Goal: Entertainment & Leisure: Consume media (video, audio)

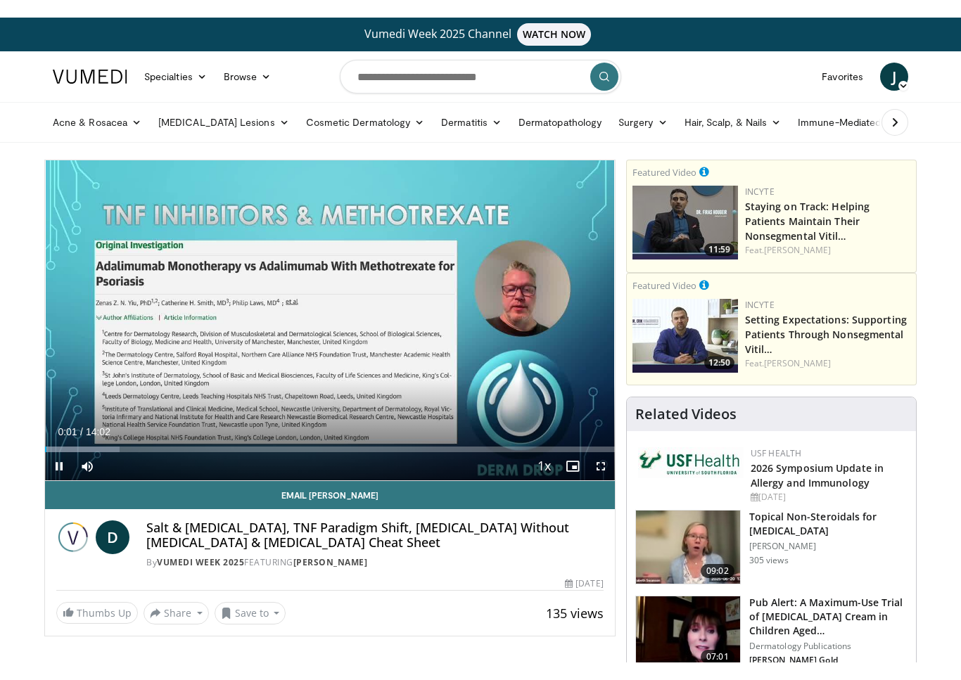
scroll to position [17, 0]
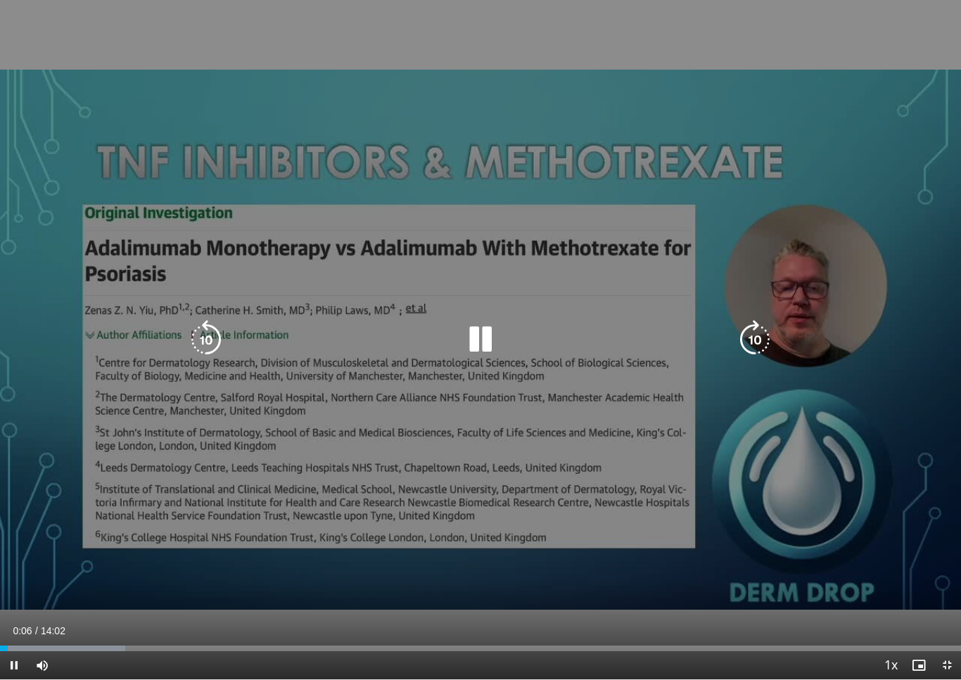
click at [747, 336] on icon "Video Player" at bounding box center [754, 339] width 39 height 39
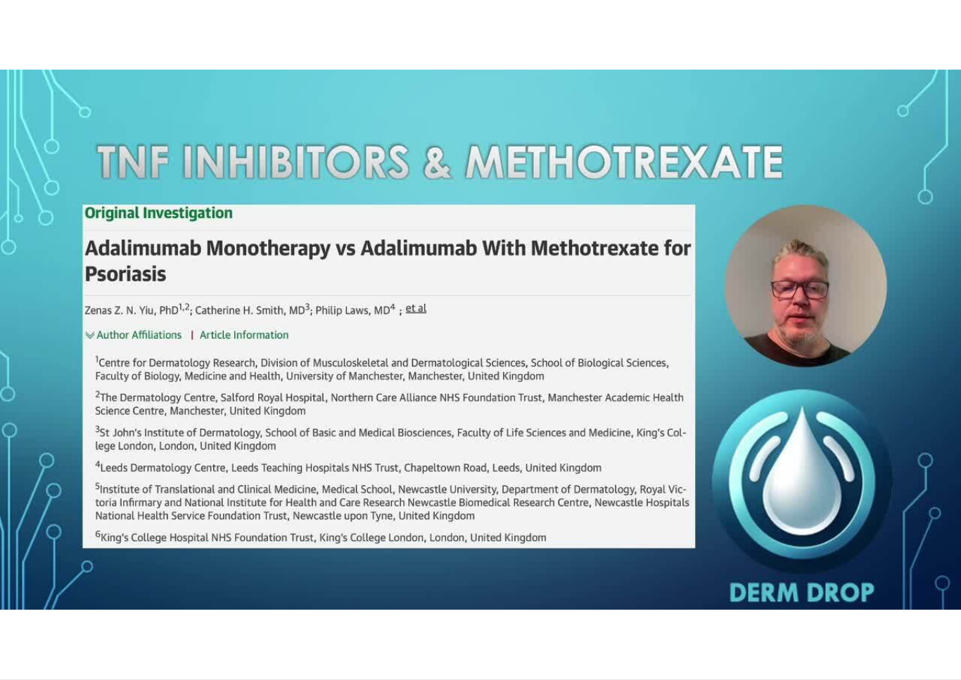
click at [540, 405] on div "10 seconds Tap to unmute" at bounding box center [480, 340] width 961 height 680
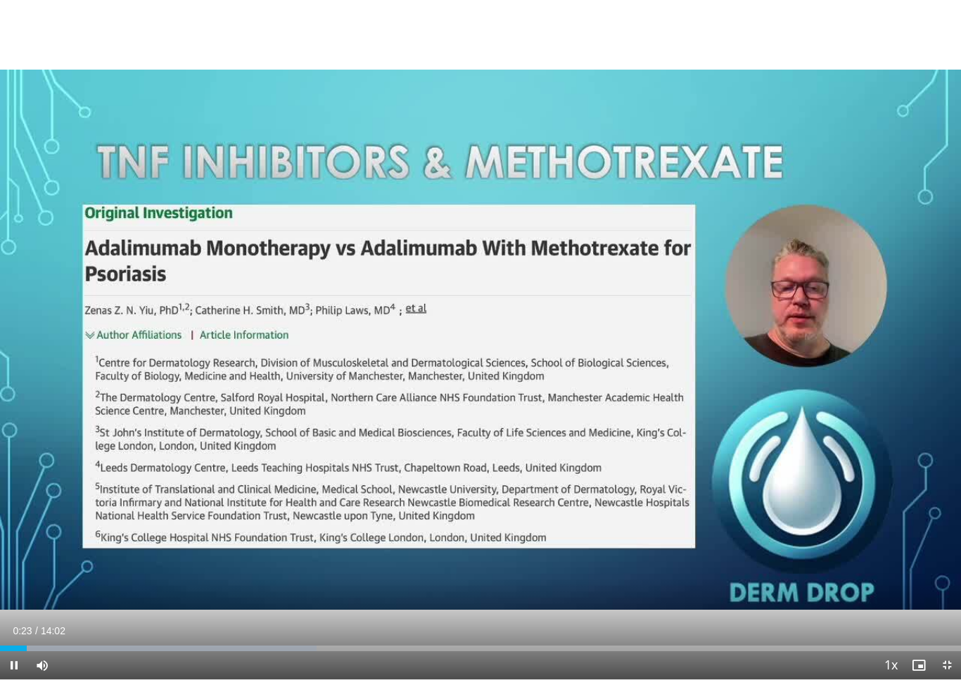
click at [44, 645] on div "Progress Bar" at bounding box center [158, 649] width 317 height 6
click at [165, 645] on div "Progress Bar" at bounding box center [164, 649] width 328 height 6
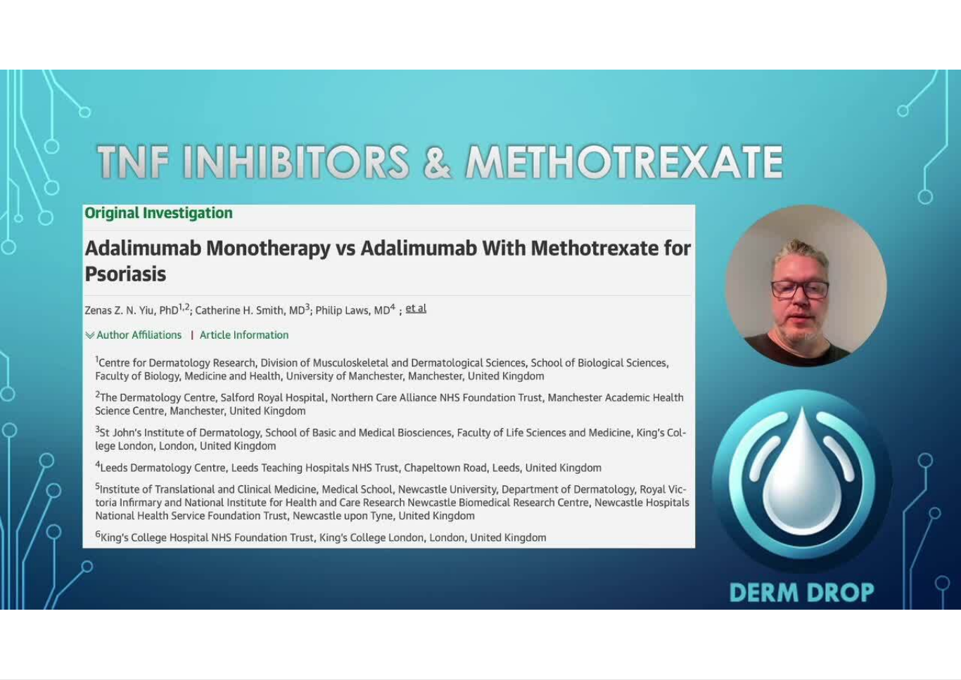
click at [125, 481] on div "10 seconds Tap to unmute" at bounding box center [480, 340] width 961 height 680
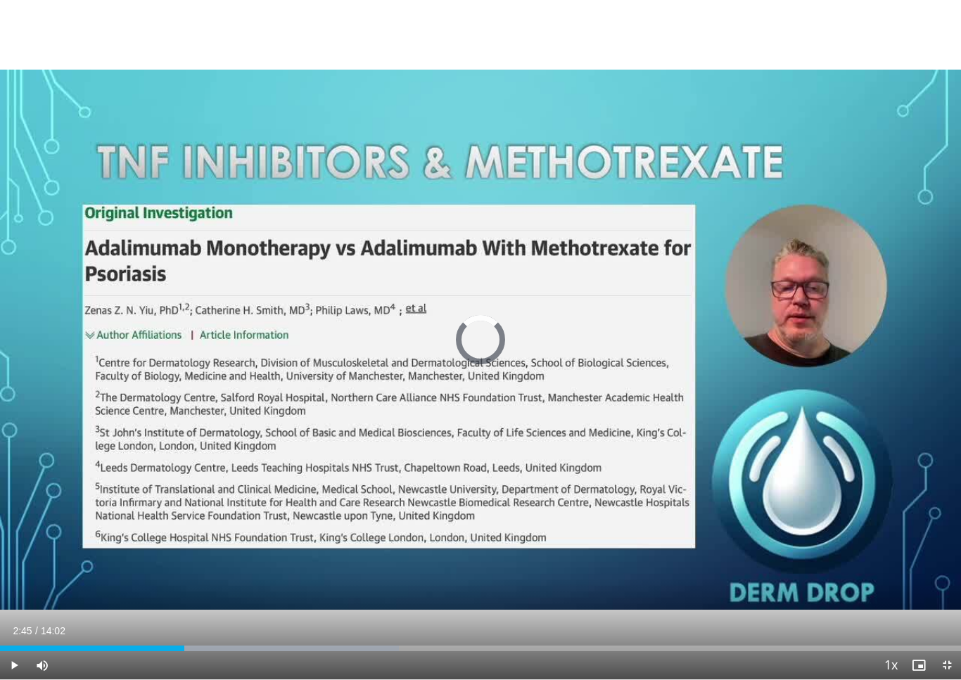
click at [192, 645] on div "Progress Bar" at bounding box center [250, 649] width 298 height 6
click at [215, 645] on div "Progress Bar" at bounding box center [318, 649] width 321 height 6
click at [237, 645] on div "Progress Bar" at bounding box center [324, 649] width 332 height 6
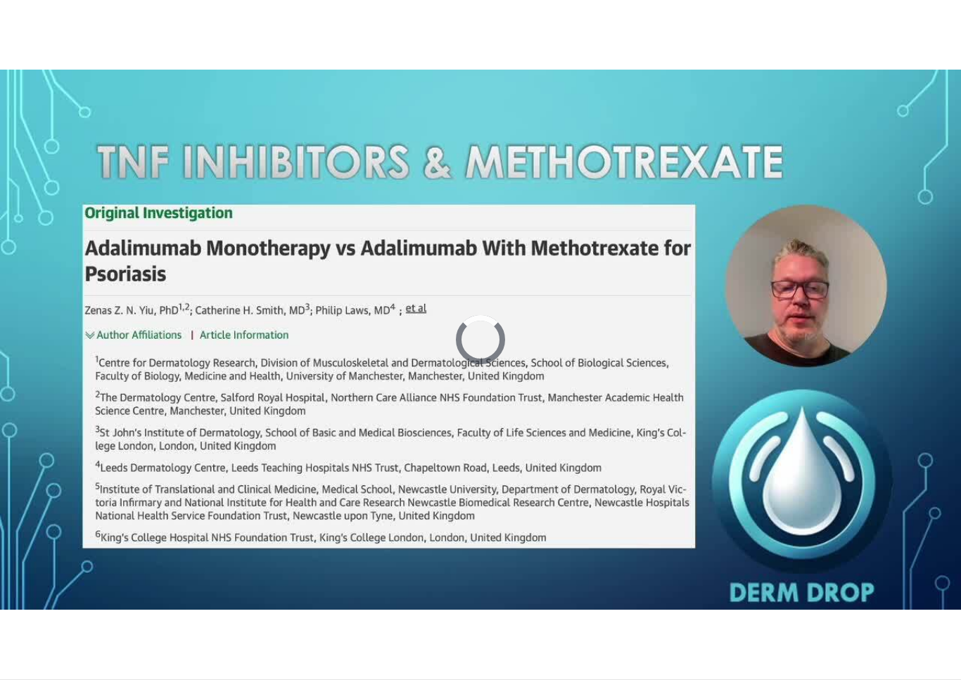
click at [245, 645] on div "Progress Bar" at bounding box center [348, 677] width 332 height 6
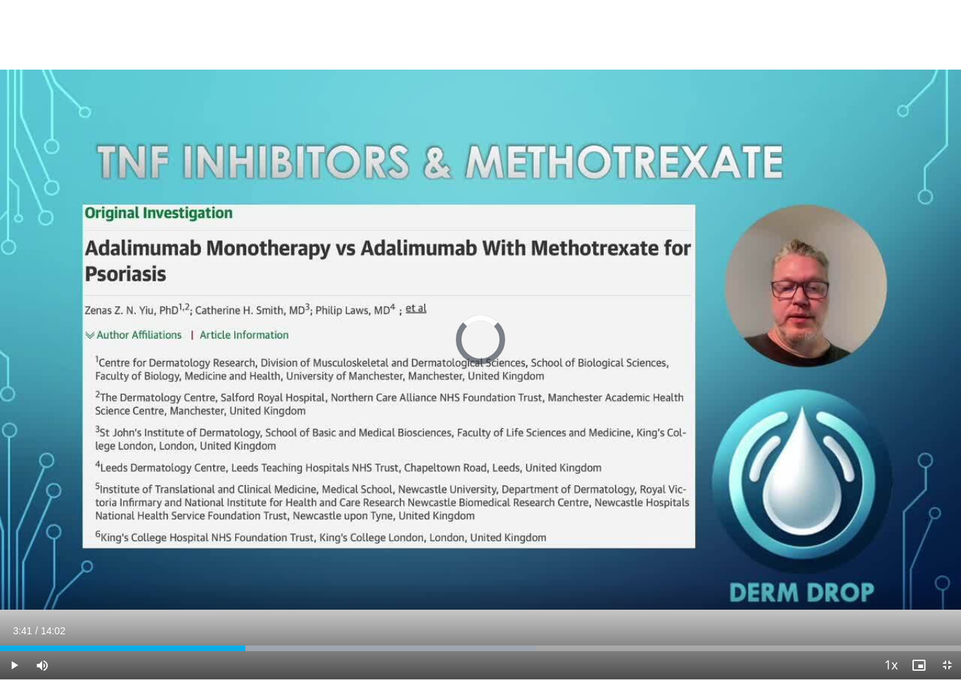
click at [254, 645] on div "Progress Bar" at bounding box center [369, 649] width 333 height 6
click at [255, 645] on div "Progress Bar" at bounding box center [127, 649] width 255 height 6
click at [283, 645] on div "Progress Bar" at bounding box center [384, 649] width 328 height 6
click at [278, 645] on div "Progress Bar" at bounding box center [396, 649] width 328 height 6
click at [265, 645] on div "Progress Bar" at bounding box center [139, 649] width 279 height 6
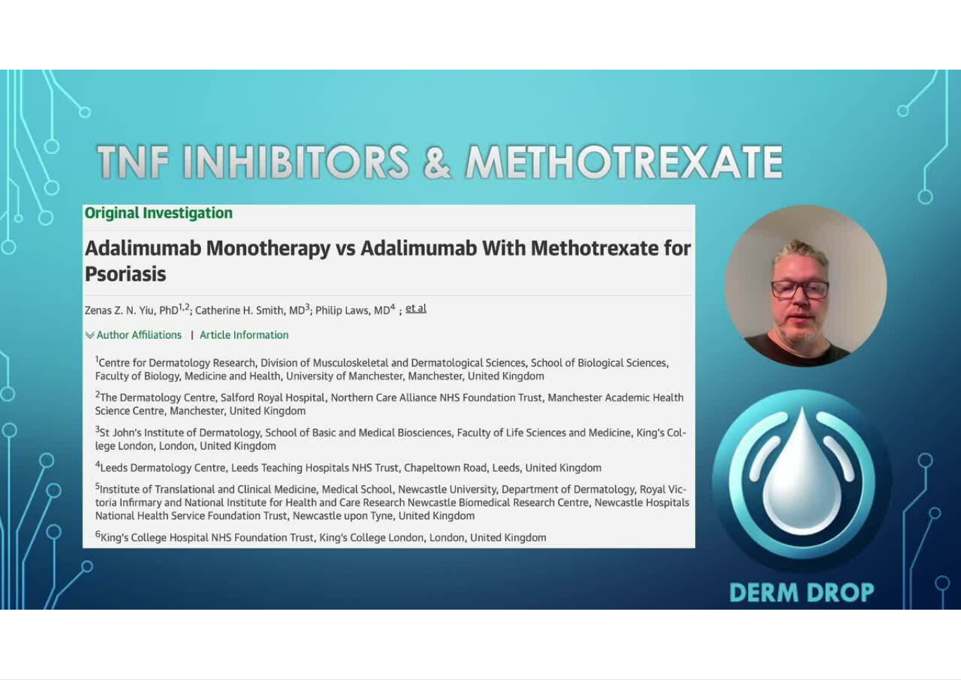
click at [459, 432] on div "10 seconds Tap to unmute" at bounding box center [480, 340] width 961 height 680
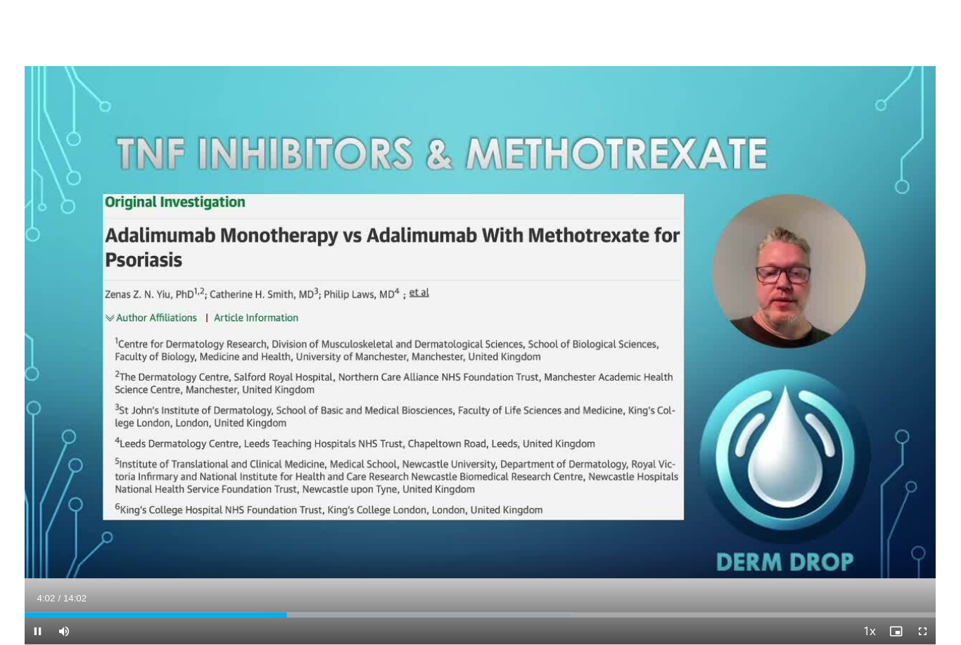
scroll to position [0, 0]
